Goal: Information Seeking & Learning: Learn about a topic

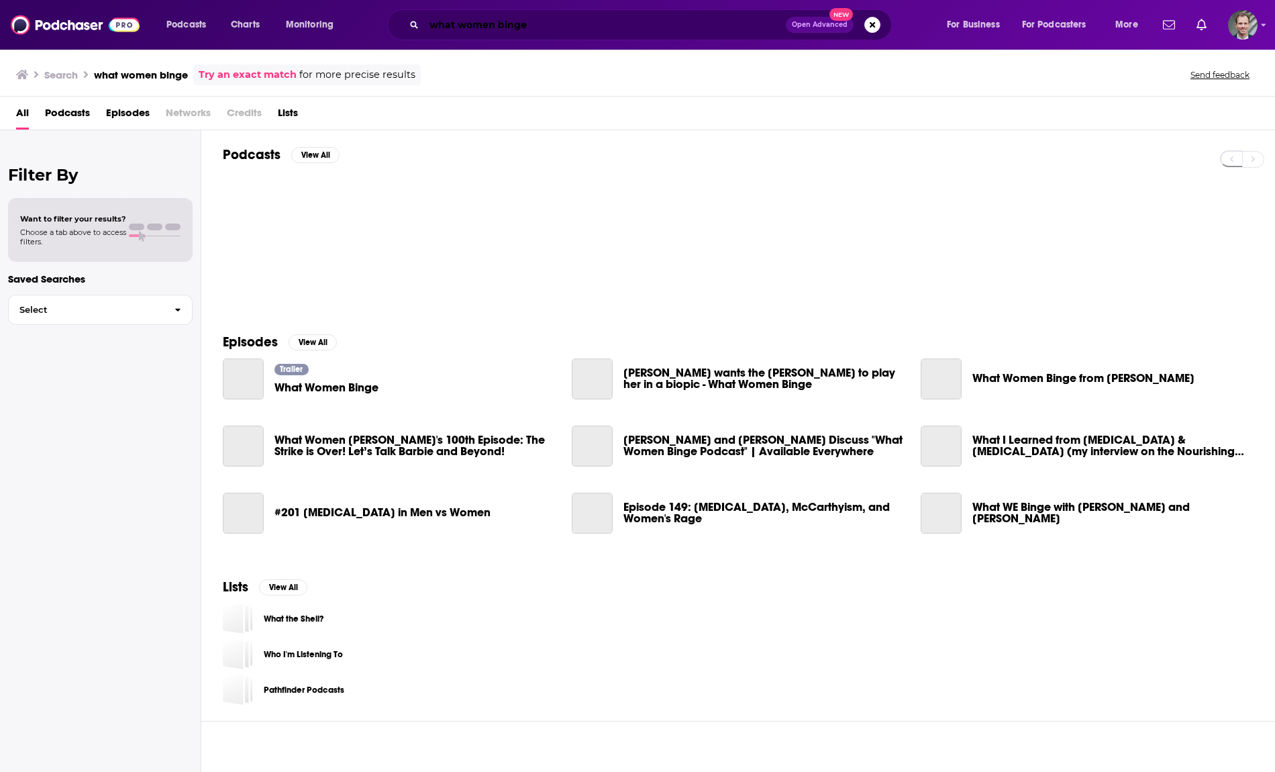
click at [695, 28] on input "what women binge" at bounding box center [605, 24] width 362 height 21
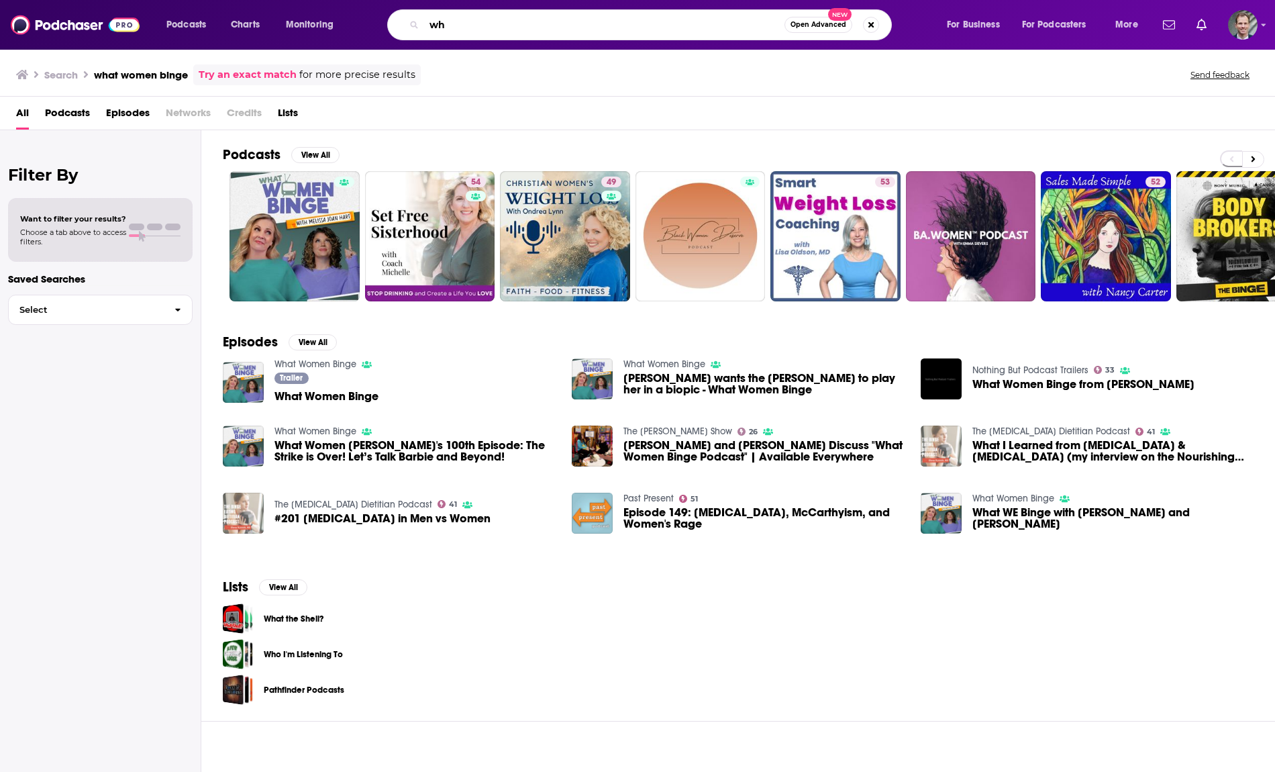
type input "w"
type input "live laugh lies"
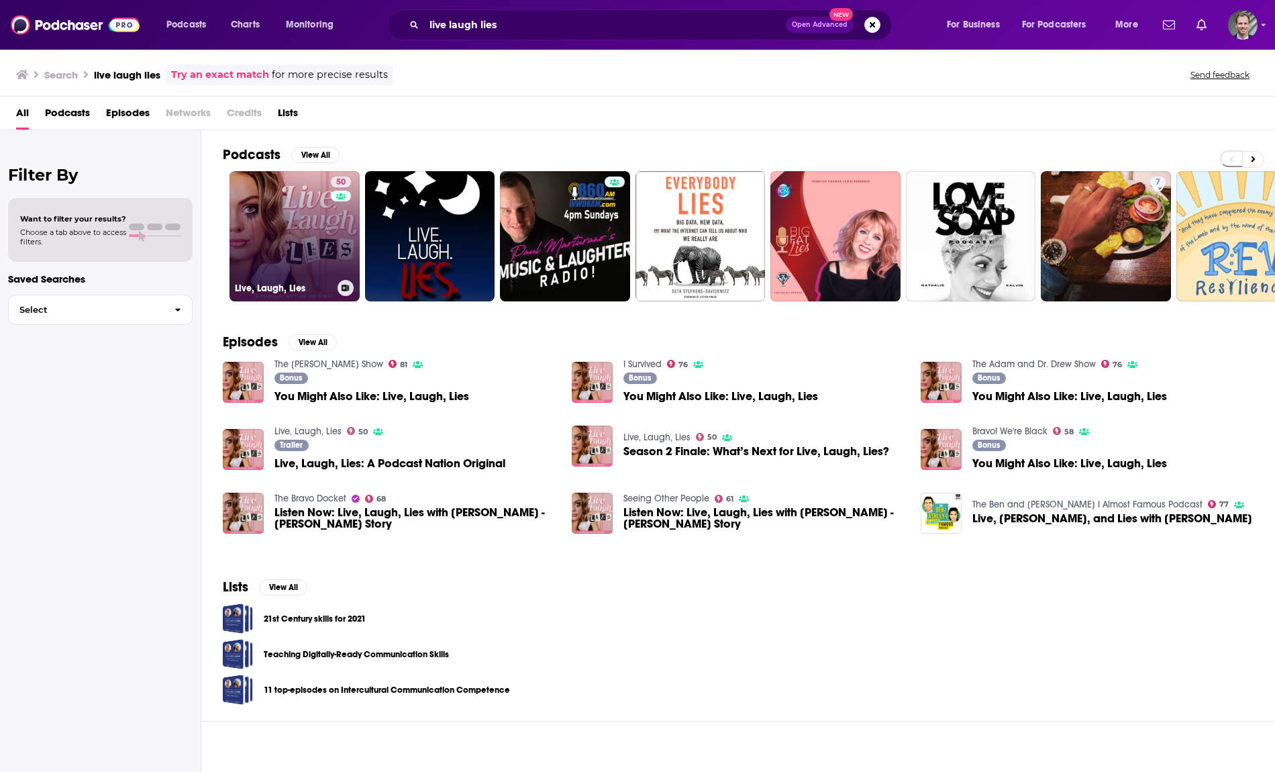
click at [298, 264] on link "50 Live, Laugh, Lies" at bounding box center [294, 236] width 130 height 130
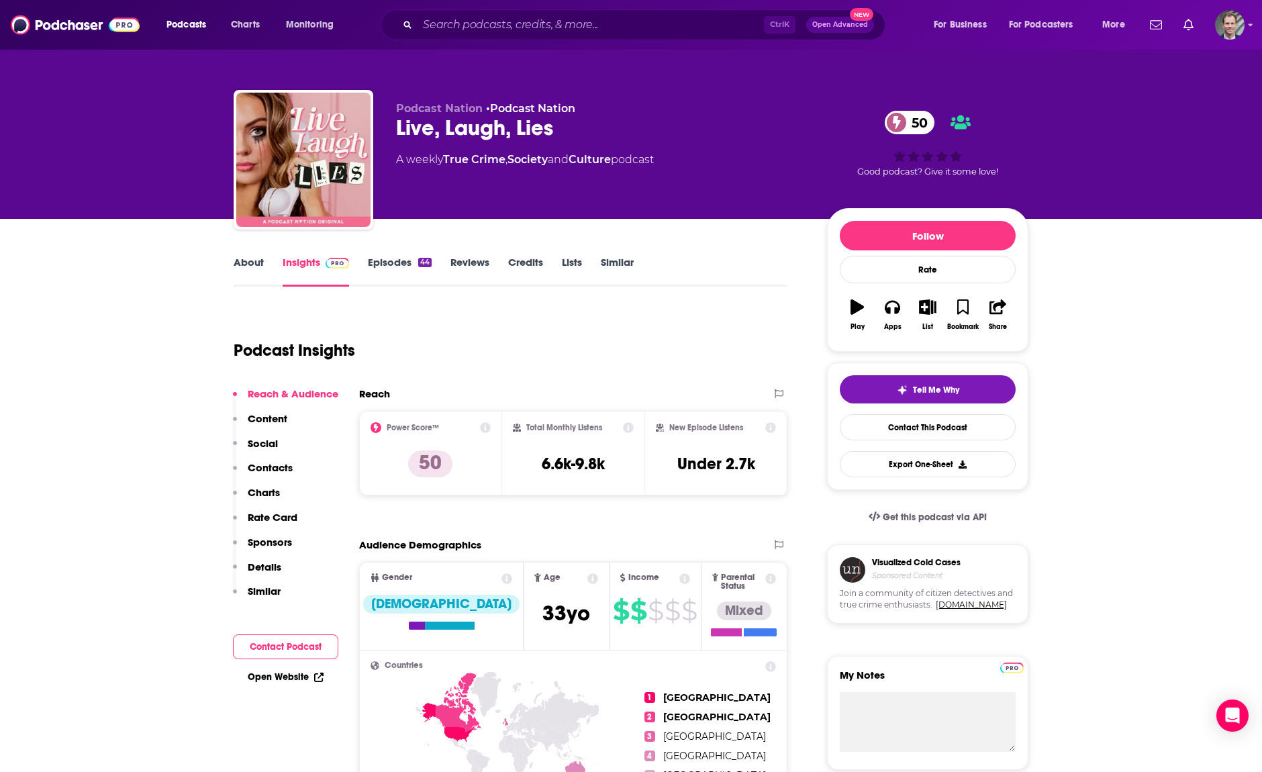
click at [248, 270] on link "About" at bounding box center [249, 271] width 30 height 31
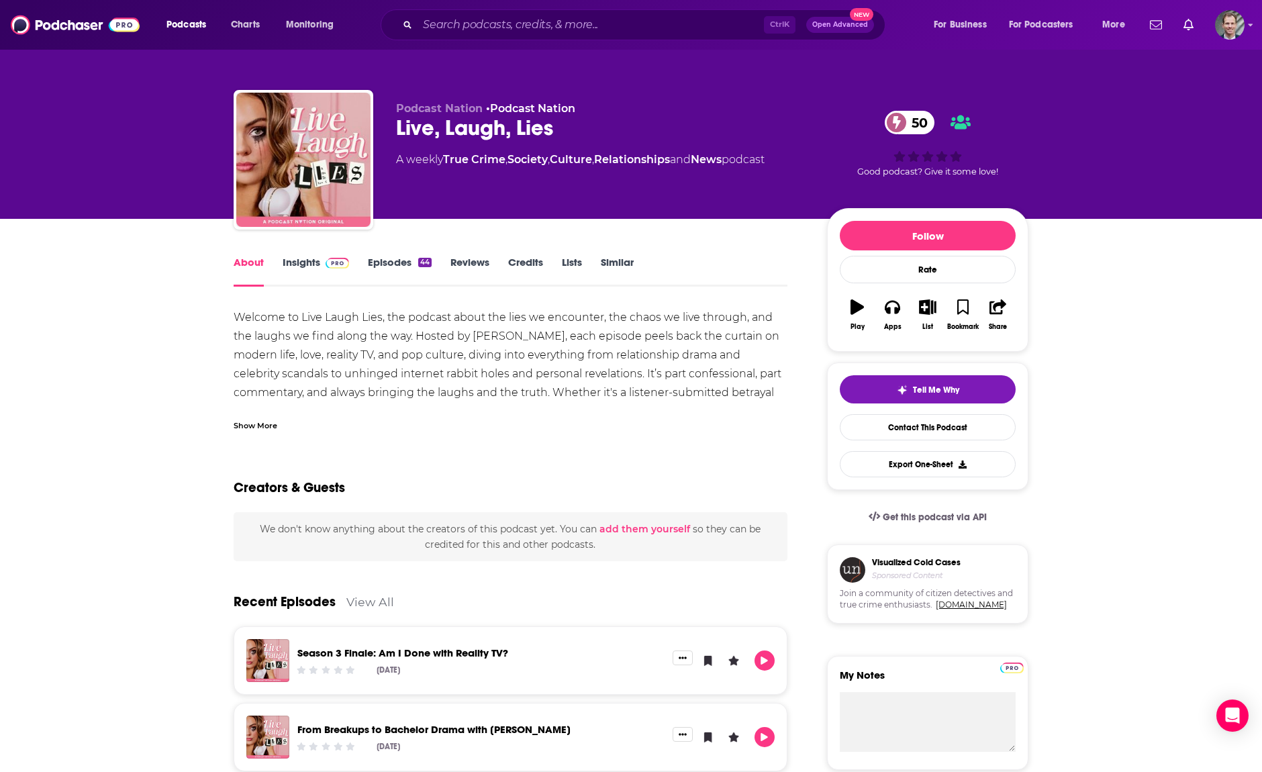
click at [256, 425] on div "Show More" at bounding box center [256, 424] width 44 height 13
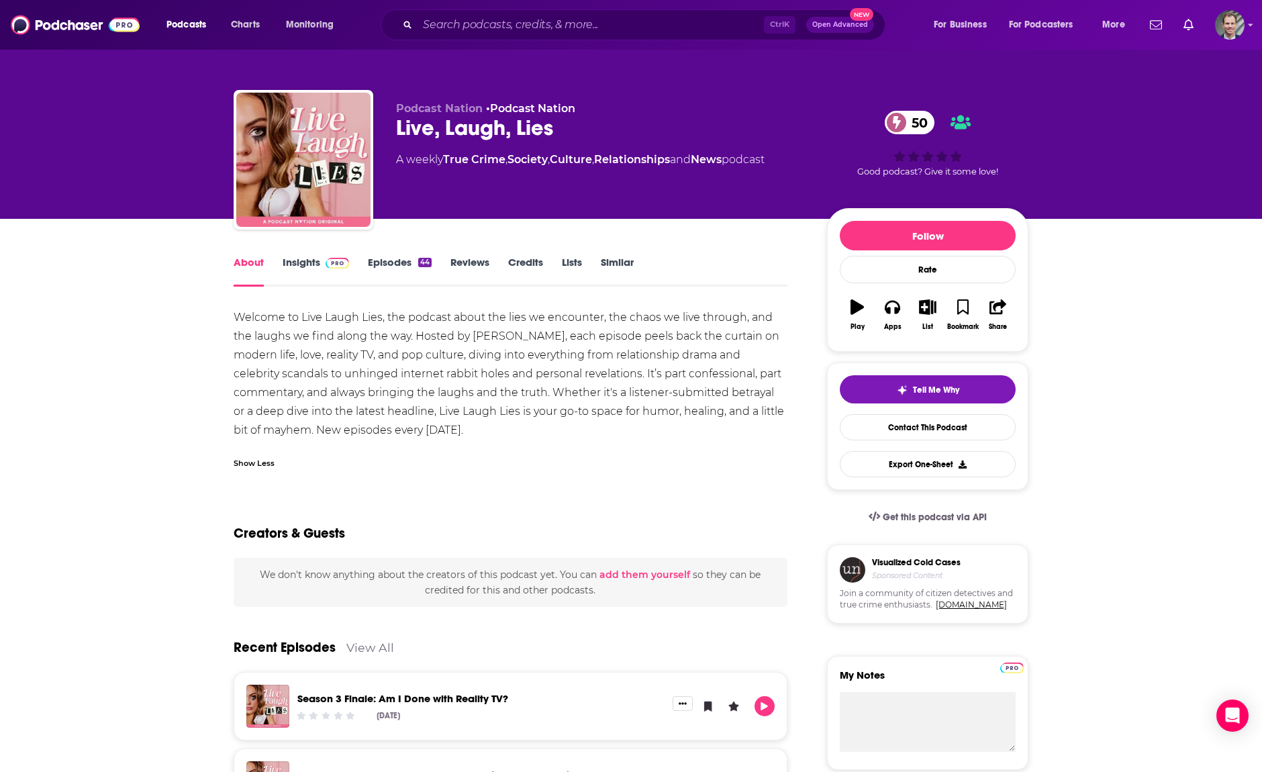
click at [376, 390] on div "Welcome to Live Laugh Lies, the podcast about the lies we encounter, the chaos …" at bounding box center [511, 374] width 554 height 132
